Goal: Transaction & Acquisition: Purchase product/service

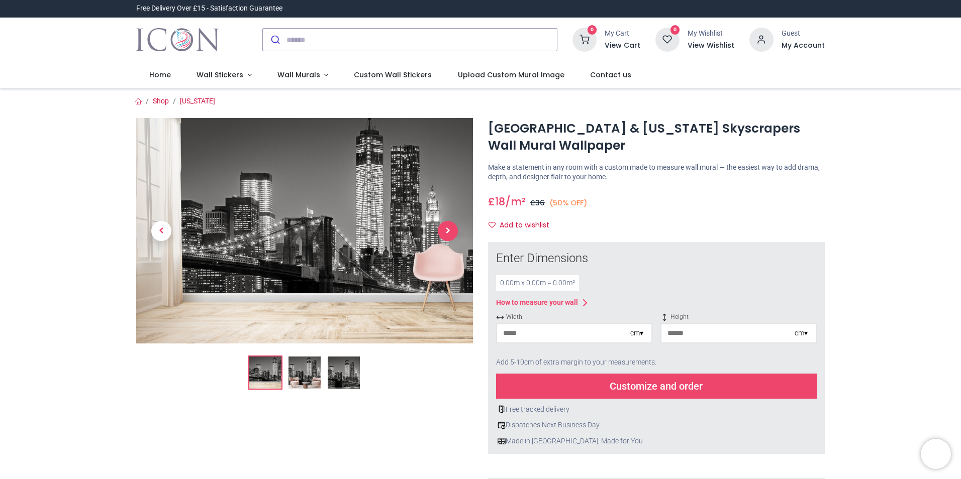
click at [446, 230] on span "Next" at bounding box center [448, 231] width 20 height 20
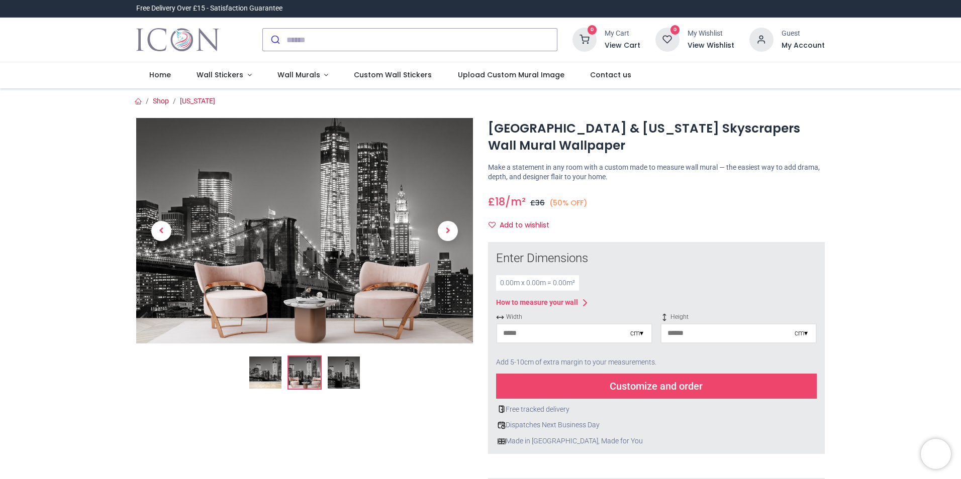
click at [639, 334] on div "cm ▾" at bounding box center [636, 334] width 13 height 10
click at [539, 354] on div "Centimeters (cm)" at bounding box center [574, 352] width 154 height 17
click at [640, 337] on div "cm ▾" at bounding box center [636, 334] width 13 height 10
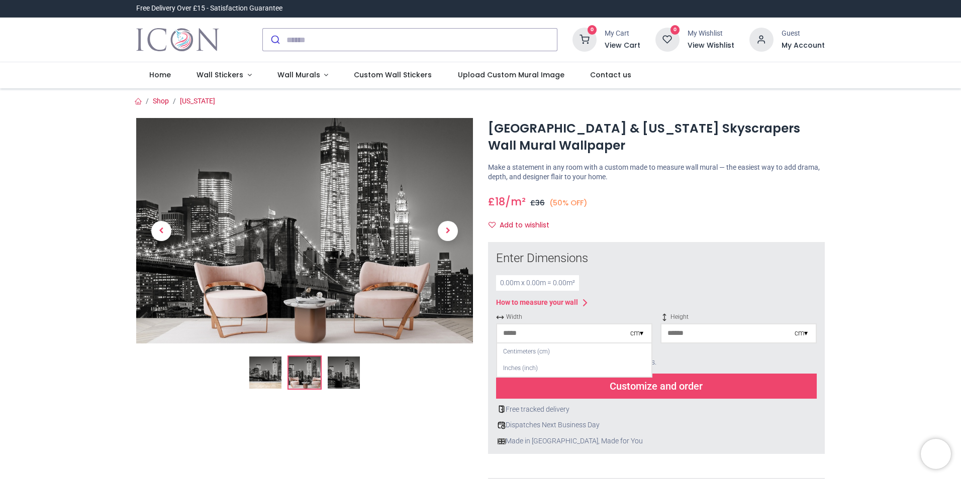
click at [640, 337] on div "cm ▾" at bounding box center [636, 334] width 13 height 10
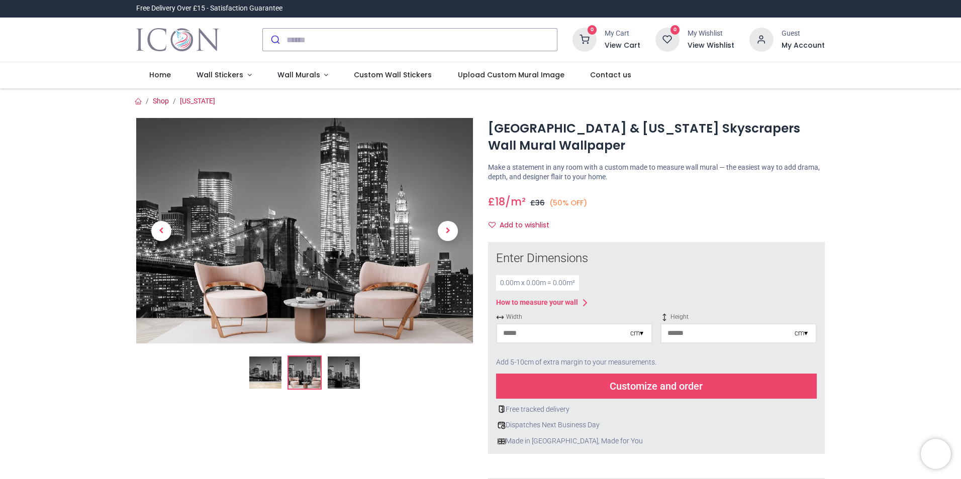
click at [805, 336] on div "cm ▾" at bounding box center [800, 334] width 13 height 10
click at [715, 354] on div "Centimeters (cm)" at bounding box center [738, 352] width 154 height 17
click at [524, 284] on div "0.00 m x 0.00 m = 0.00 m²" at bounding box center [537, 283] width 83 height 16
click at [499, 282] on div "0.00 m x 0.00 m = 0.00 m²" at bounding box center [537, 283] width 83 height 16
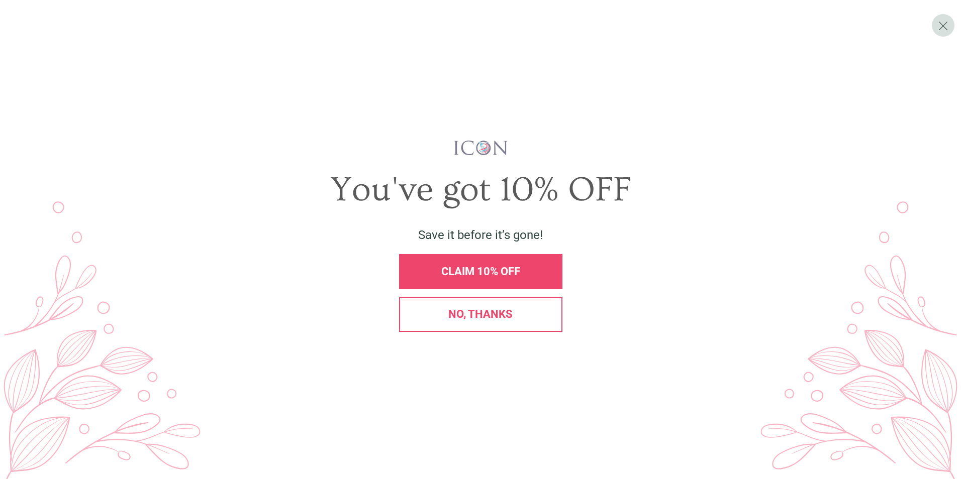
drag, startPoint x: 499, startPoint y: 282, endPoint x: 494, endPoint y: 317, distance: 35.6
click at [494, 317] on span "No, thanks" at bounding box center [480, 314] width 64 height 13
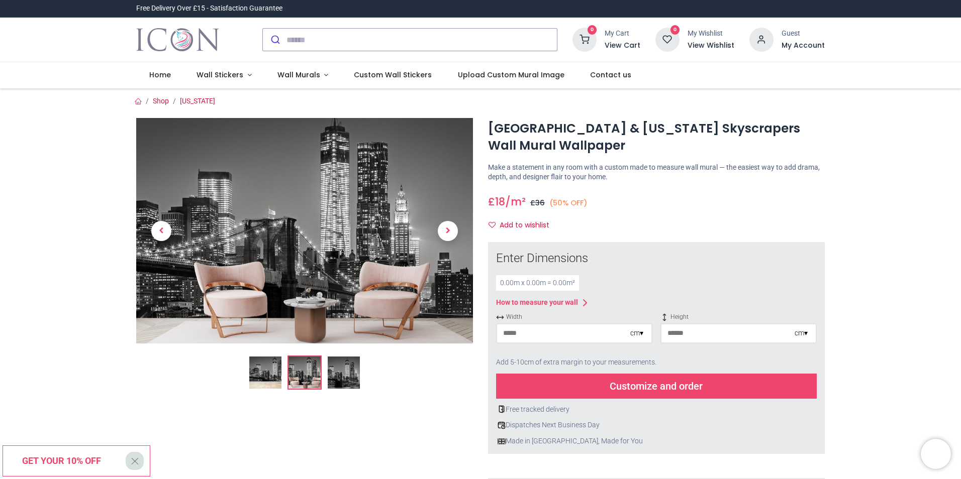
click at [509, 283] on div "0.00 m x 0.00 m = 0.00 m²" at bounding box center [537, 283] width 83 height 16
drag, startPoint x: 512, startPoint y: 284, endPoint x: 485, endPoint y: 282, distance: 26.7
click at [485, 282] on div "× How to Measure Your Wall Standard Wall Measure from edge to edge at the wides…" at bounding box center [656, 439] width 352 height 394
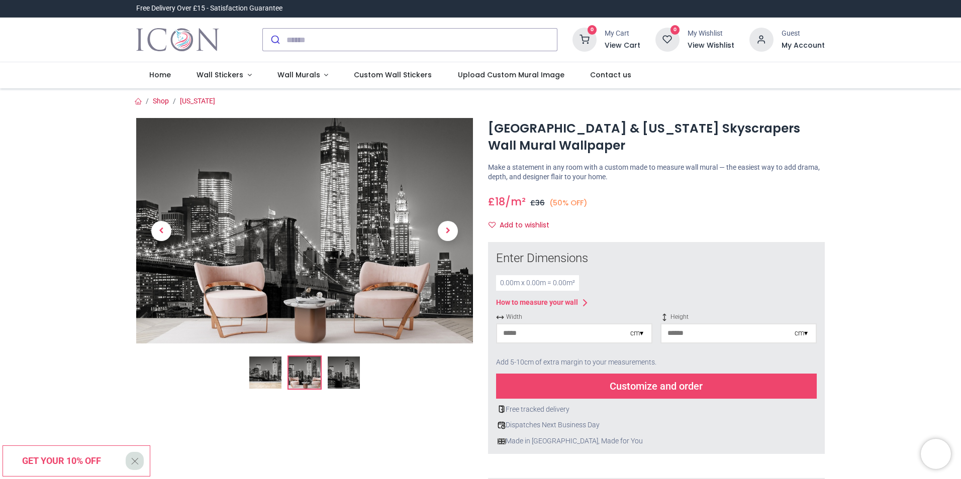
drag, startPoint x: 485, startPoint y: 282, endPoint x: 512, endPoint y: 286, distance: 26.9
click at [512, 286] on div "0.00 m x 0.00 m = 0.00 m²" at bounding box center [537, 283] width 83 height 16
click at [511, 286] on div "0.00 m x 0.00 m = 0.00 m²" at bounding box center [537, 283] width 83 height 16
drag, startPoint x: 511, startPoint y: 286, endPoint x: 521, endPoint y: 307, distance: 24.0
click at [521, 307] on div "How to measure your wall" at bounding box center [537, 303] width 82 height 10
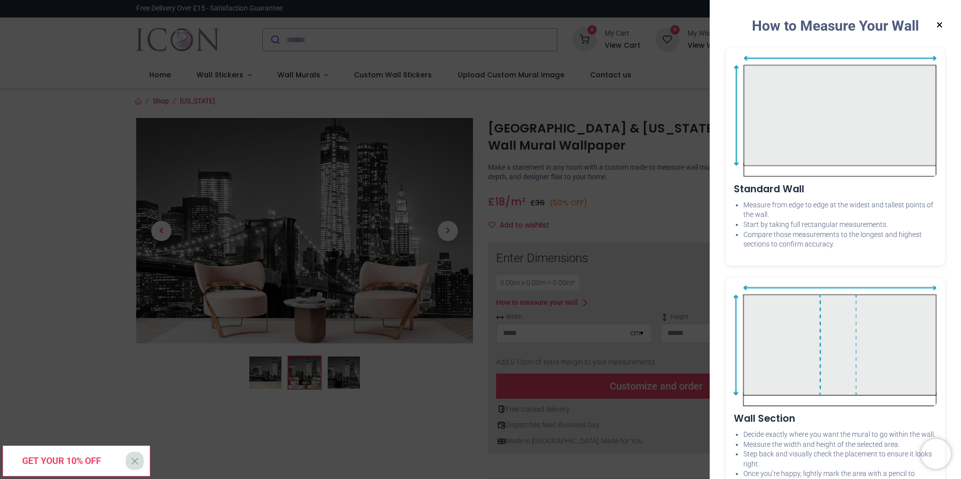
click at [938, 23] on button "×" at bounding box center [939, 25] width 13 height 18
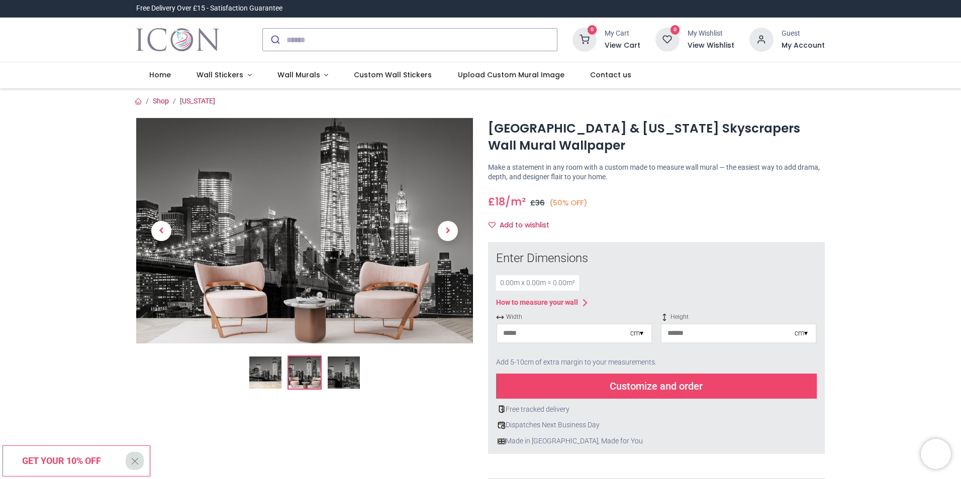
click at [636, 338] on div "cm ▾" at bounding box center [636, 334] width 13 height 10
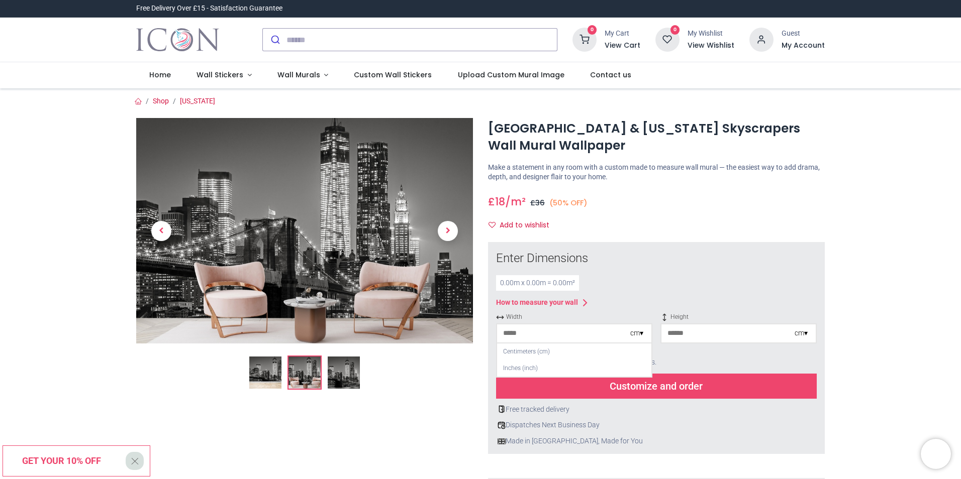
click at [636, 338] on div "cm ▾" at bounding box center [636, 334] width 13 height 10
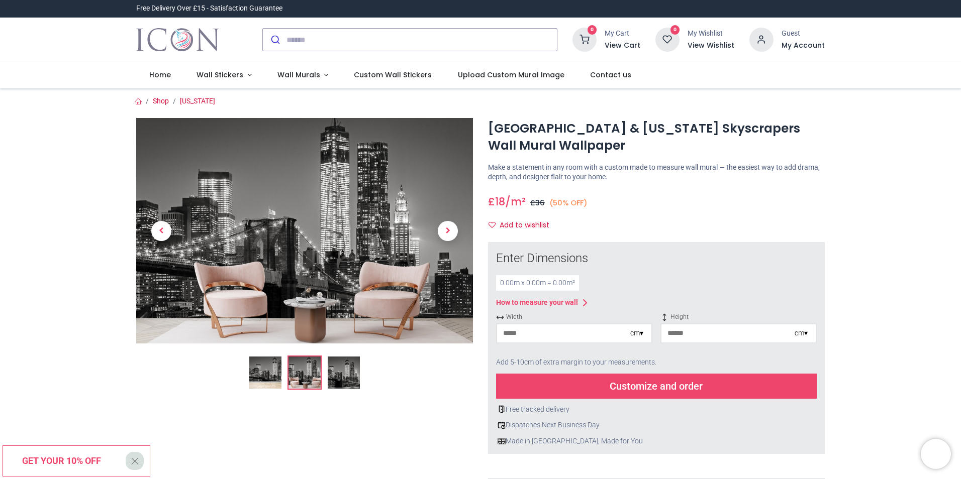
click at [501, 336] on input "number" at bounding box center [563, 334] width 133 height 18
type input "***"
click at [677, 333] on input "number" at bounding box center [727, 334] width 133 height 18
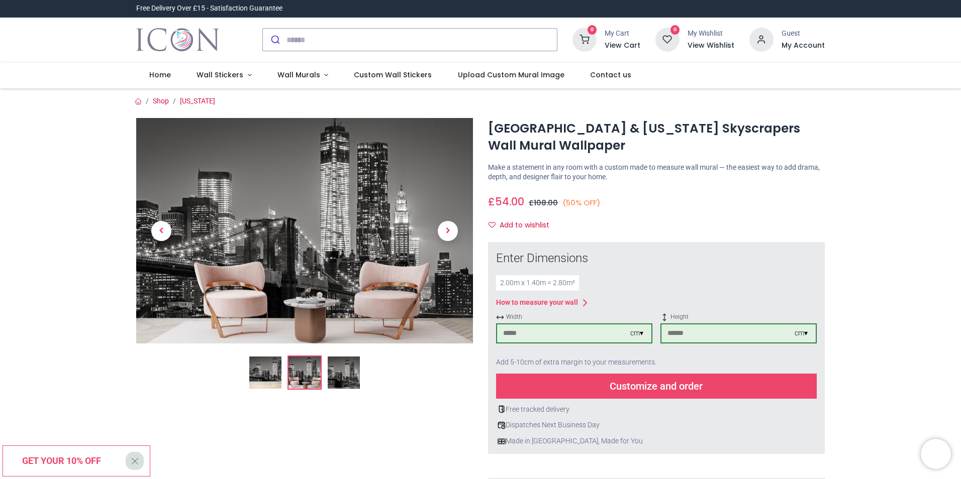
type input "***"
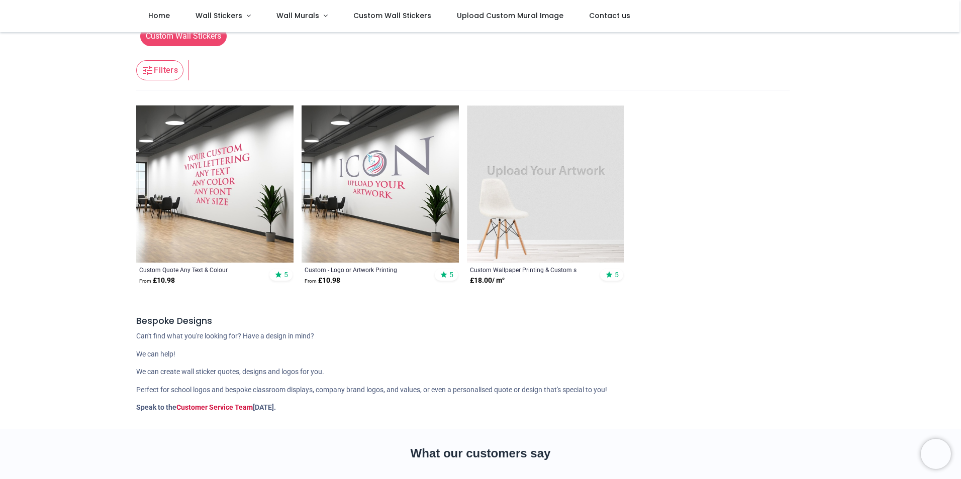
scroll to position [50, 0]
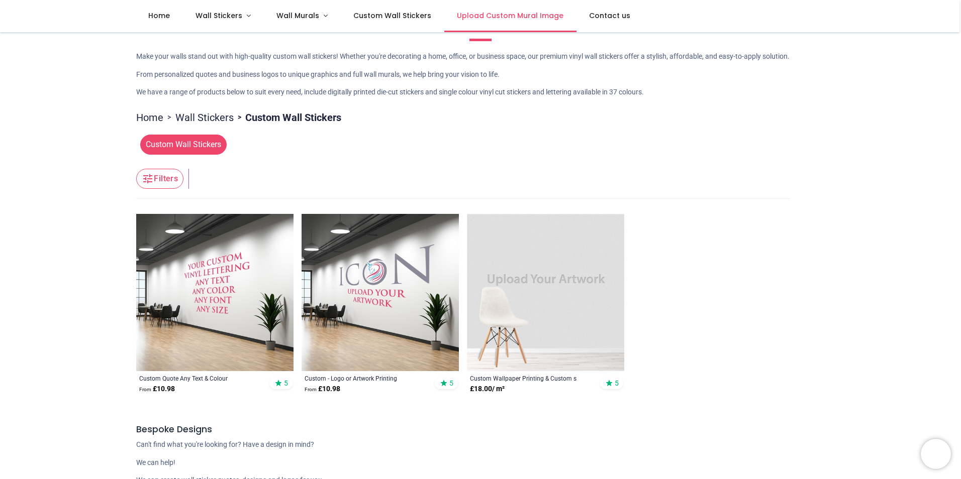
click at [501, 21] on span "Upload Custom Mural Image" at bounding box center [510, 16] width 106 height 10
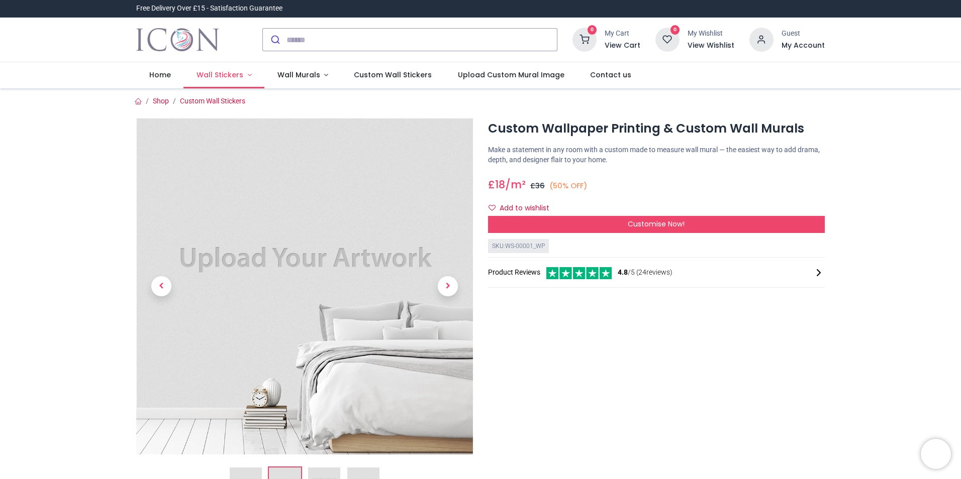
click at [242, 76] on span "Wall Stickers" at bounding box center [220, 75] width 49 height 10
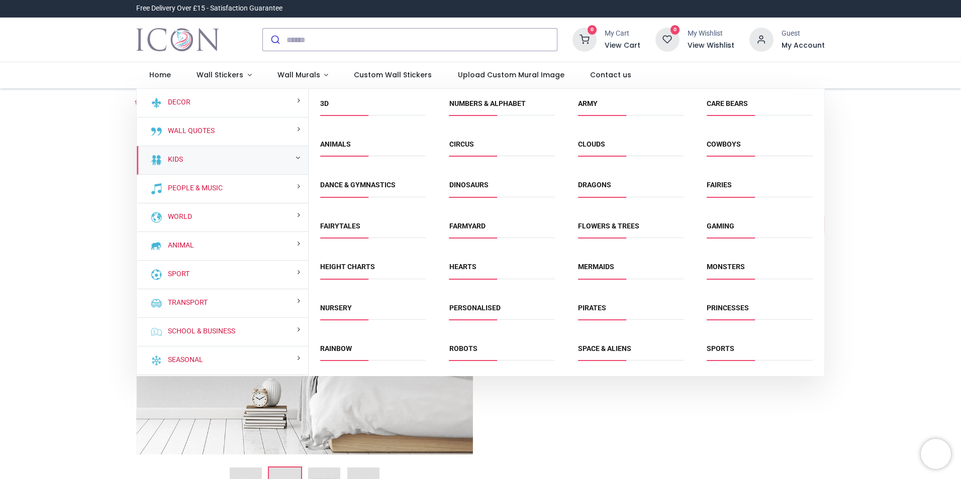
click at [294, 164] on div "Kids" at bounding box center [222, 160] width 171 height 29
click at [168, 159] on link "Kids" at bounding box center [173, 160] width 19 height 10
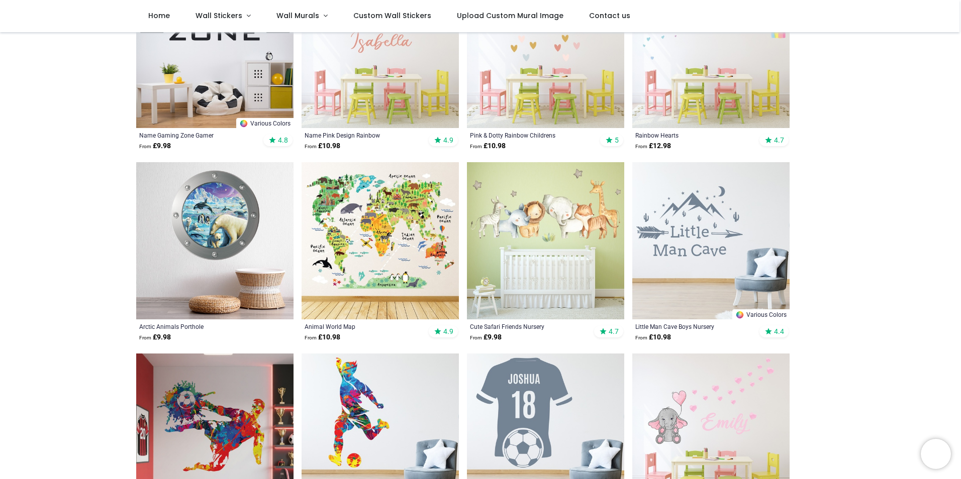
scroll to position [402, 0]
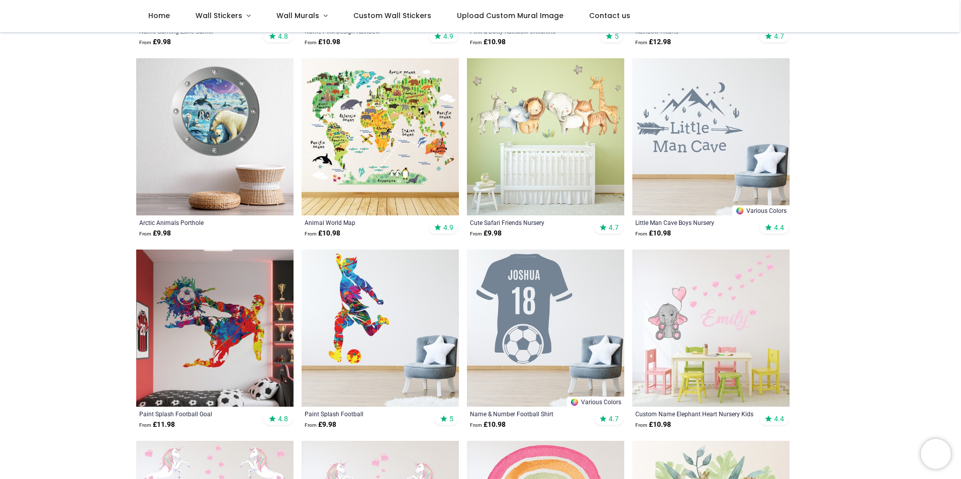
click at [369, 279] on img at bounding box center [379, 328] width 157 height 157
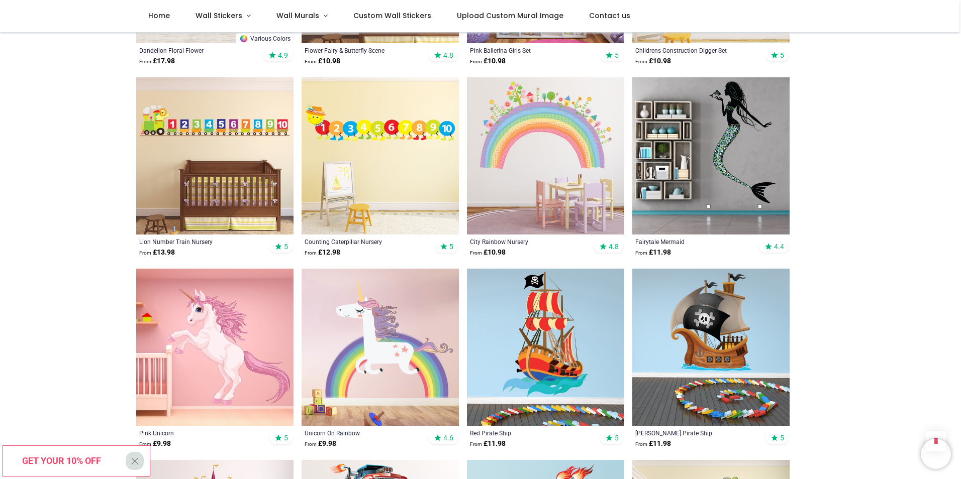
scroll to position [2110, 0]
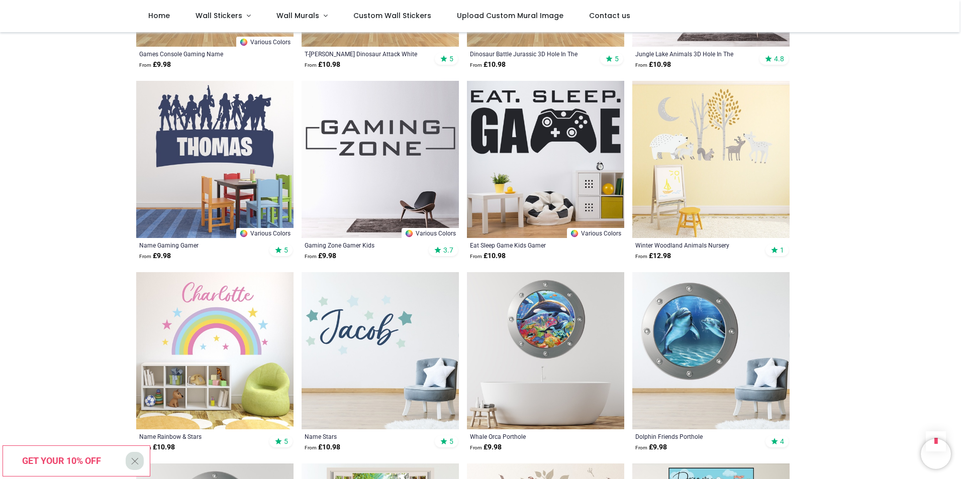
scroll to position [3768, 0]
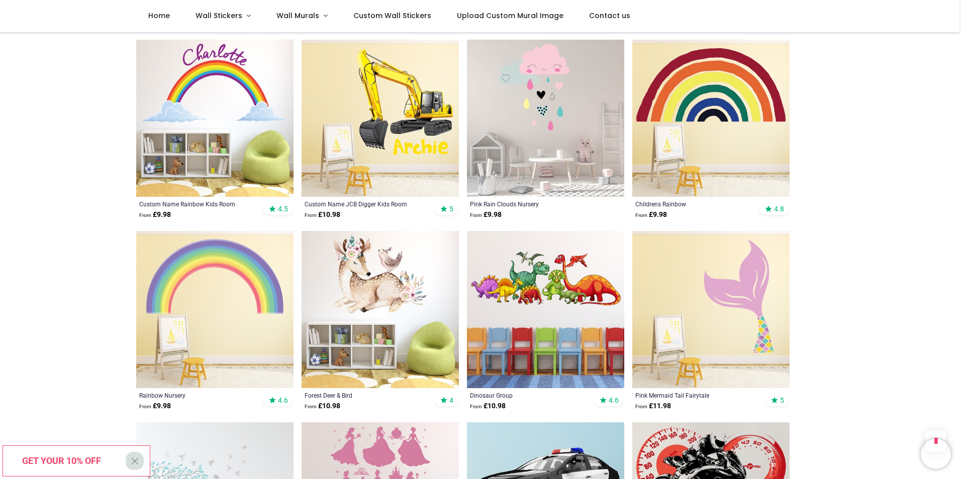
scroll to position [4622, 0]
